Goal: Check status: Check status

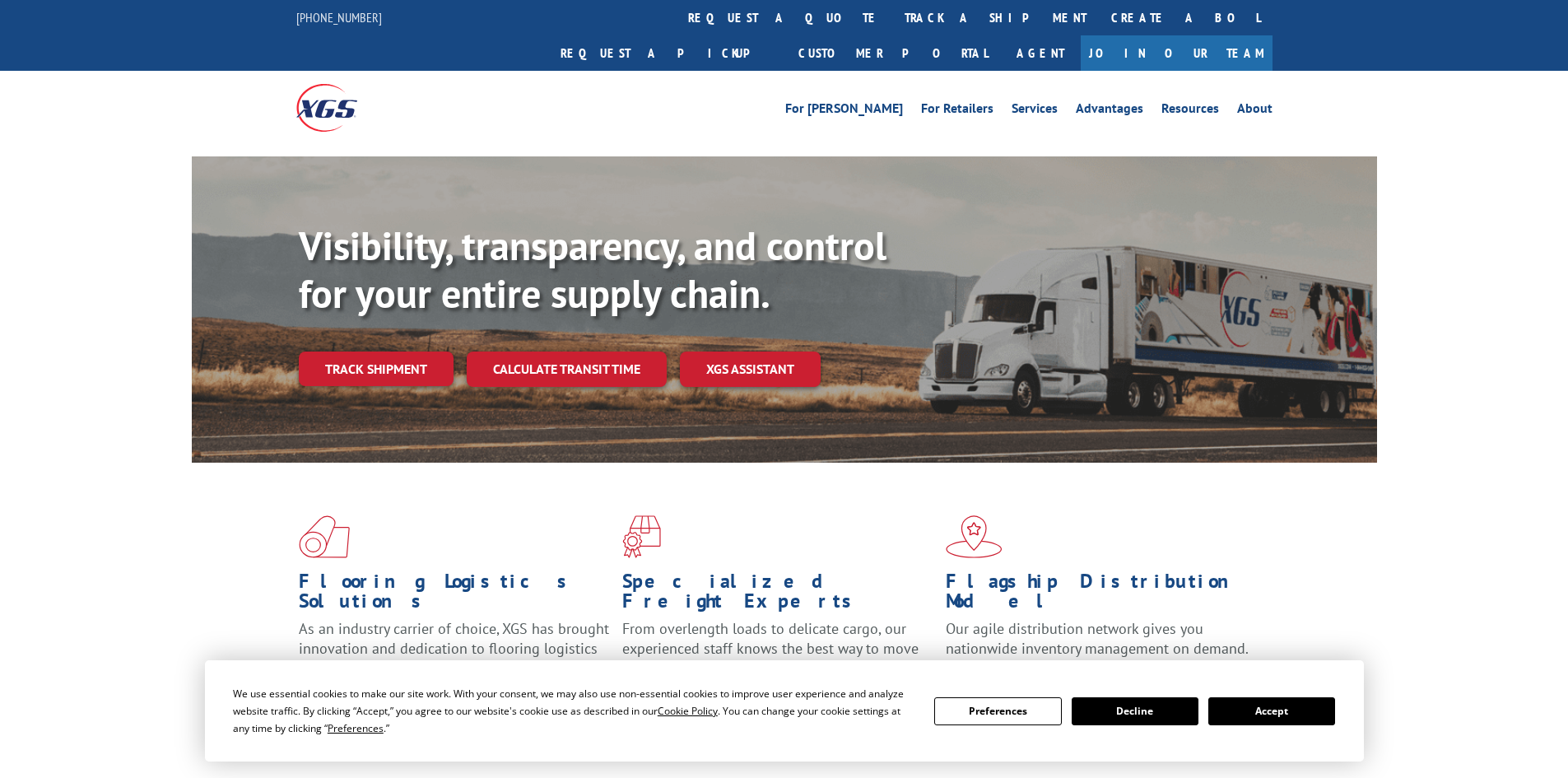
click at [1292, 715] on button "Accept" at bounding box center [1272, 711] width 127 height 28
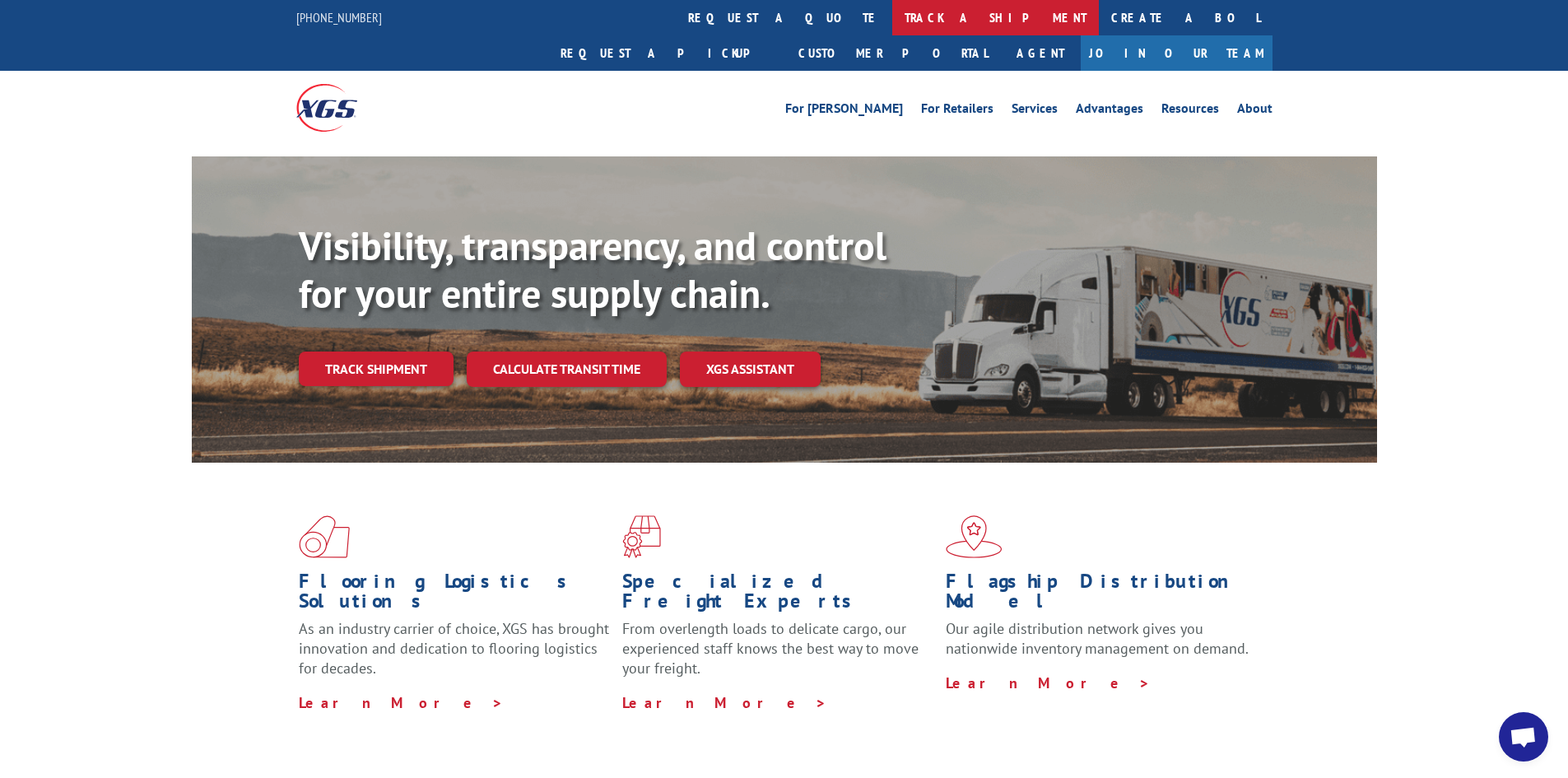
click at [893, 19] on link "track a shipment" at bounding box center [995, 17] width 207 height 36
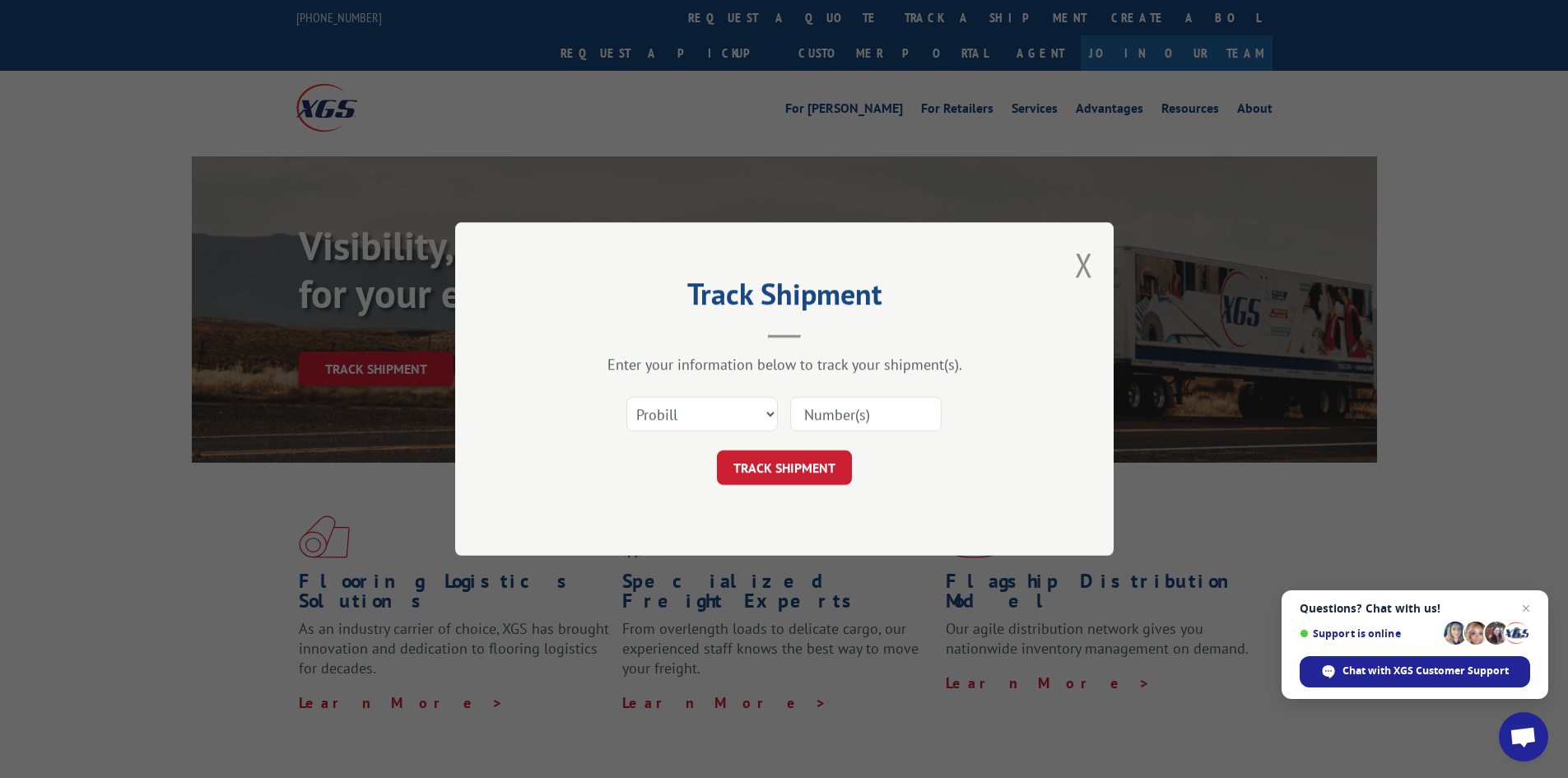
paste input "17477699"
type input "17477699"
click at [778, 472] on button "TRACK SHIPMENT" at bounding box center [784, 468] width 135 height 35
